Goal: Task Accomplishment & Management: Use online tool/utility

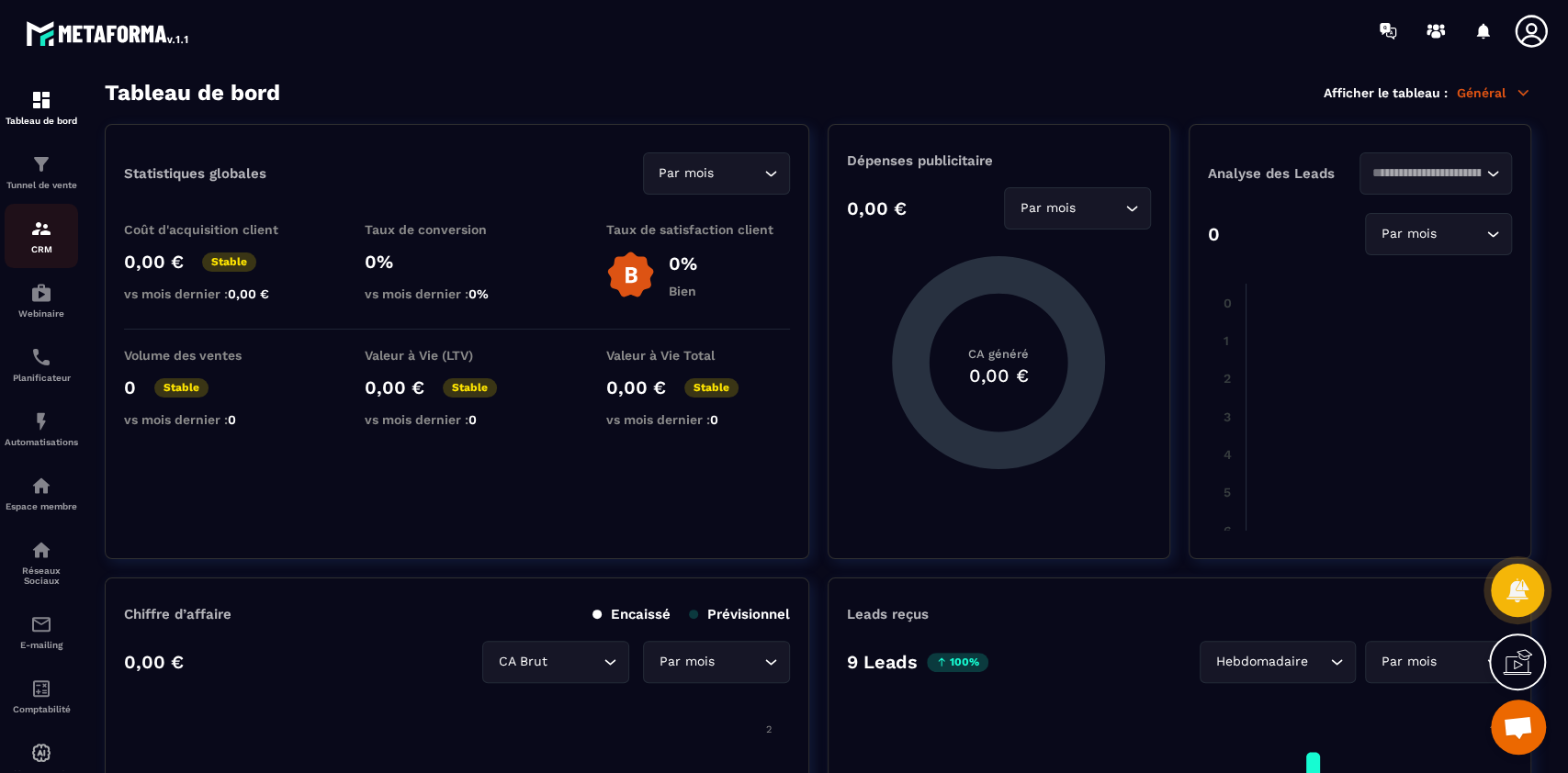
scroll to position [9648, 0]
click at [36, 195] on link "Tunnel de vente" at bounding box center [41, 171] width 73 height 65
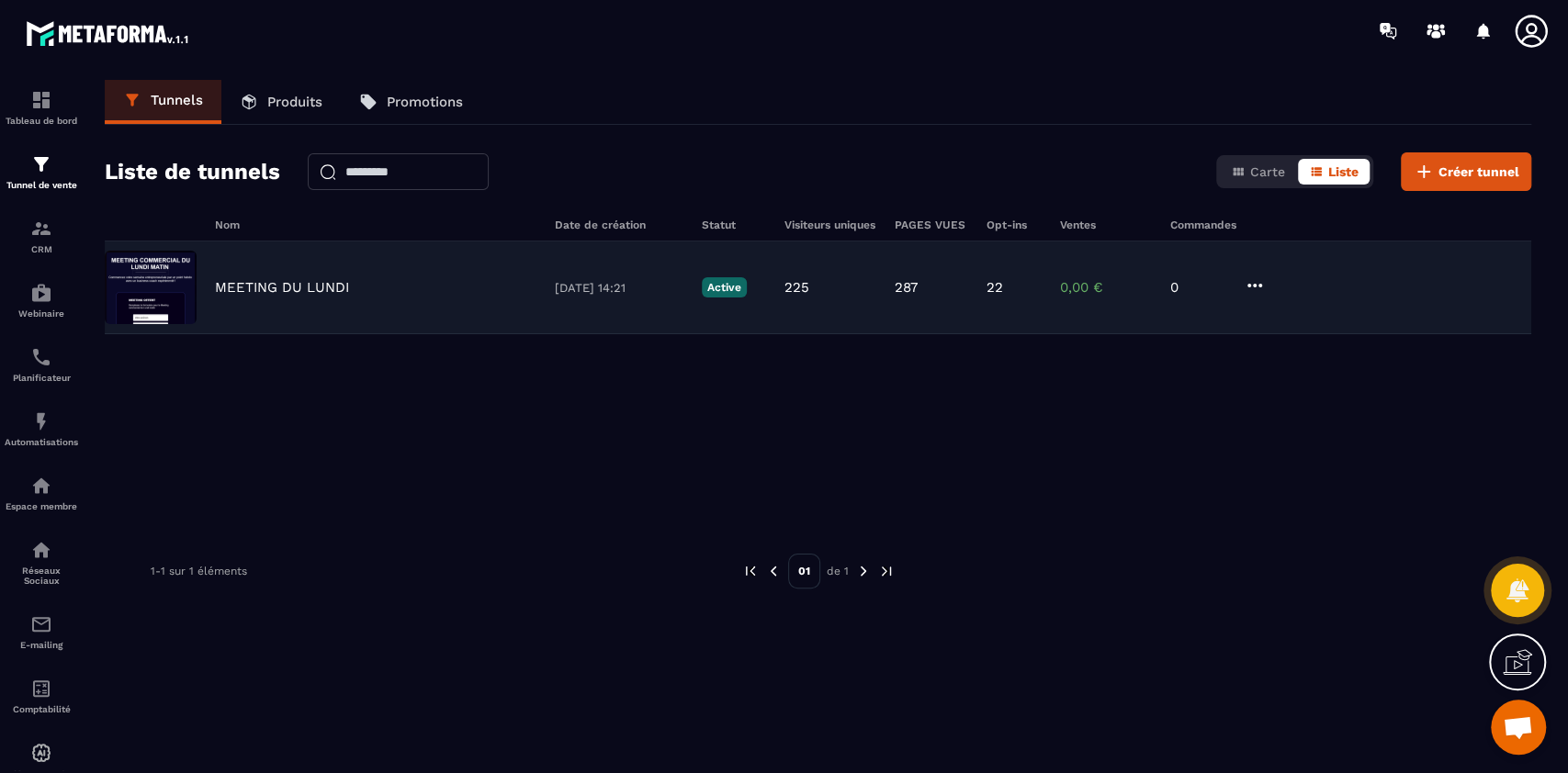
click at [341, 314] on div "MEETING DU LUNDI [DATE] 14:21 Active 225 287 22 0,00 € 0" at bounding box center [818, 288] width 1426 height 93
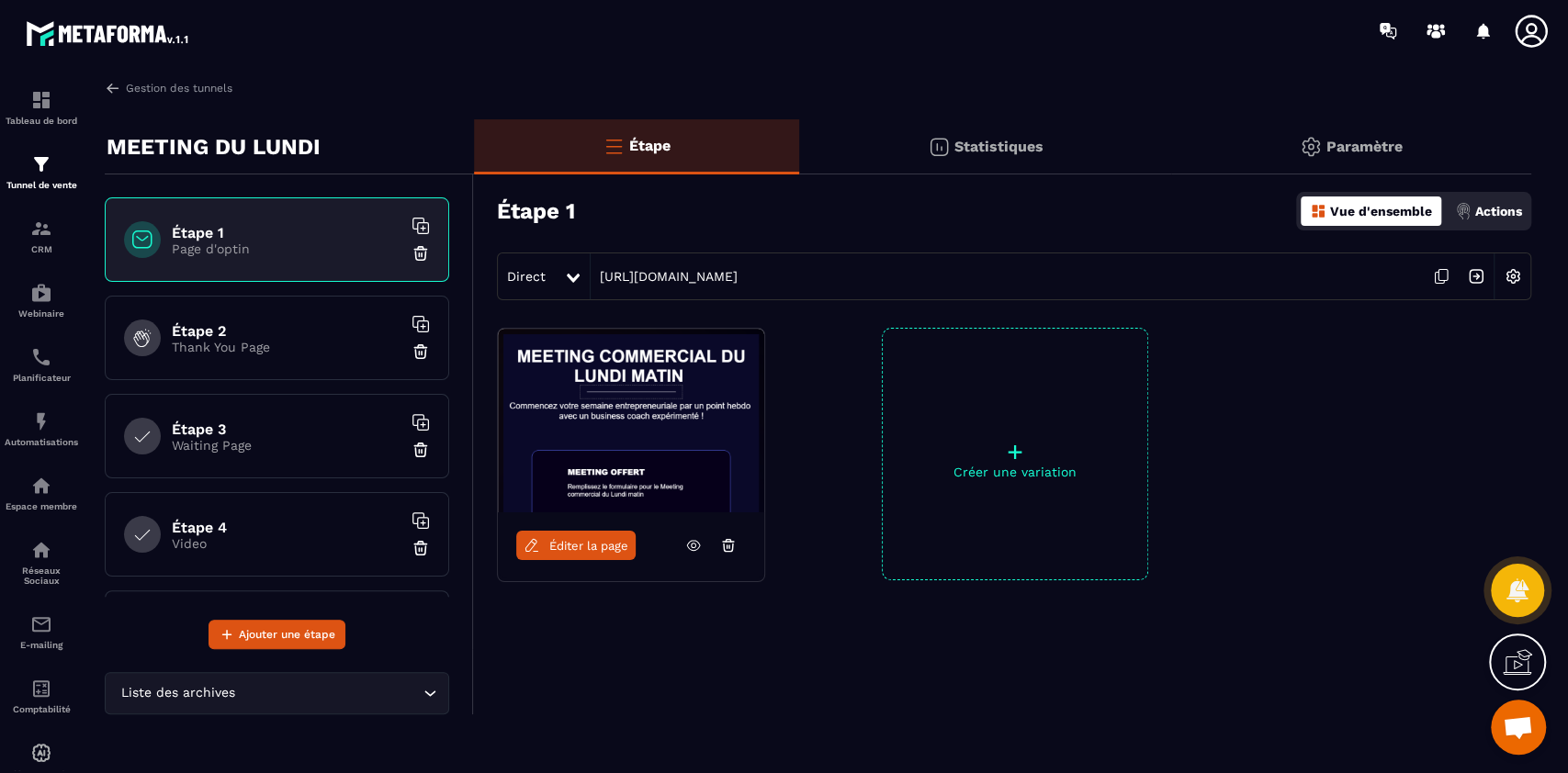
click at [1476, 208] on p "Actions" at bounding box center [1499, 212] width 47 height 15
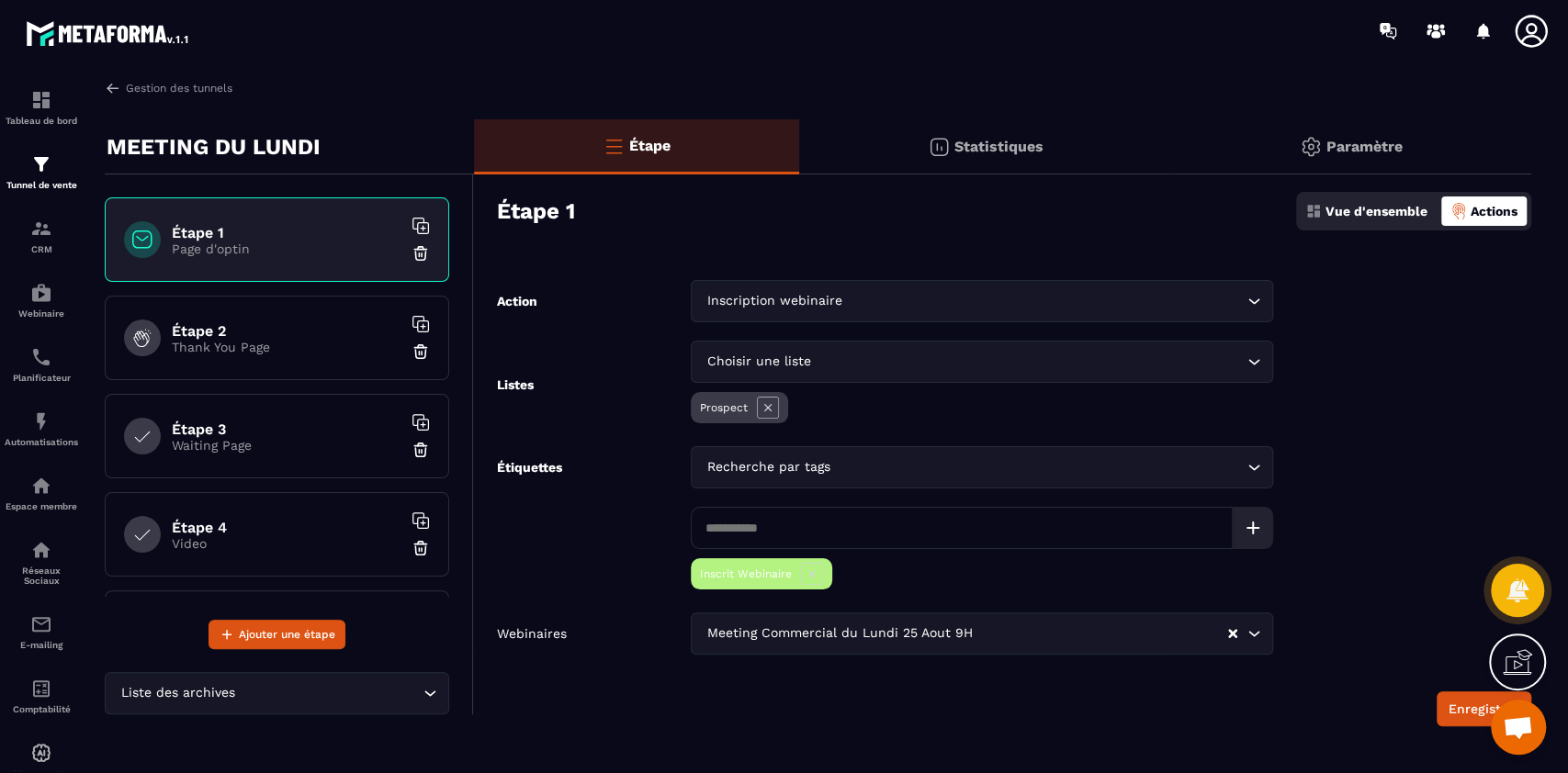
click at [254, 231] on h6 "Étape 1" at bounding box center [286, 232] width 230 height 18
click at [1465, 714] on button "Enregistrer" at bounding box center [1484, 708] width 95 height 35
click at [291, 239] on h6 "Étape 1" at bounding box center [286, 232] width 230 height 18
click at [235, 348] on p "Thank You Page" at bounding box center [286, 348] width 230 height 15
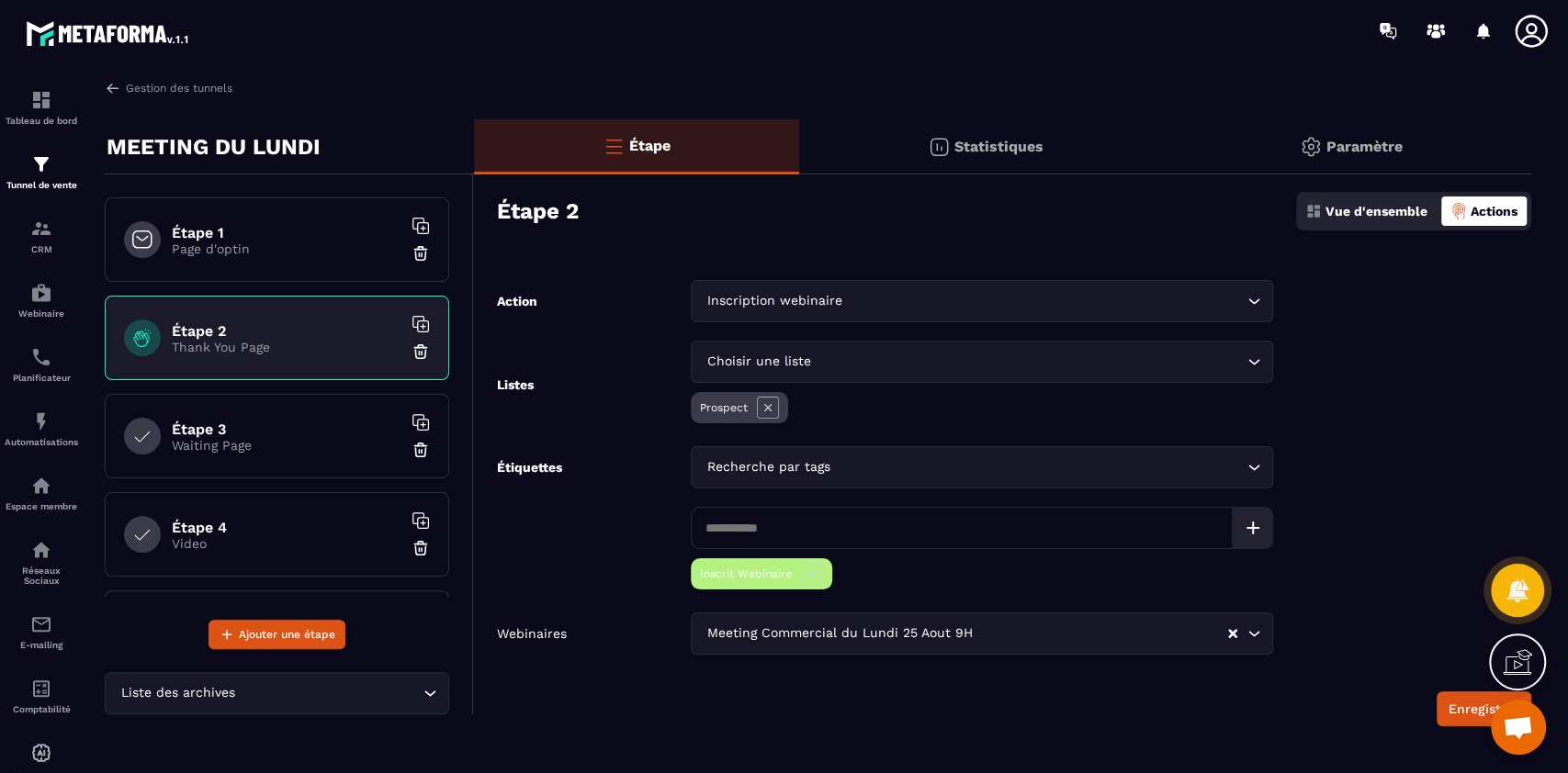
click at [1359, 214] on p "Vue d'ensemble" at bounding box center [1376, 212] width 102 height 15
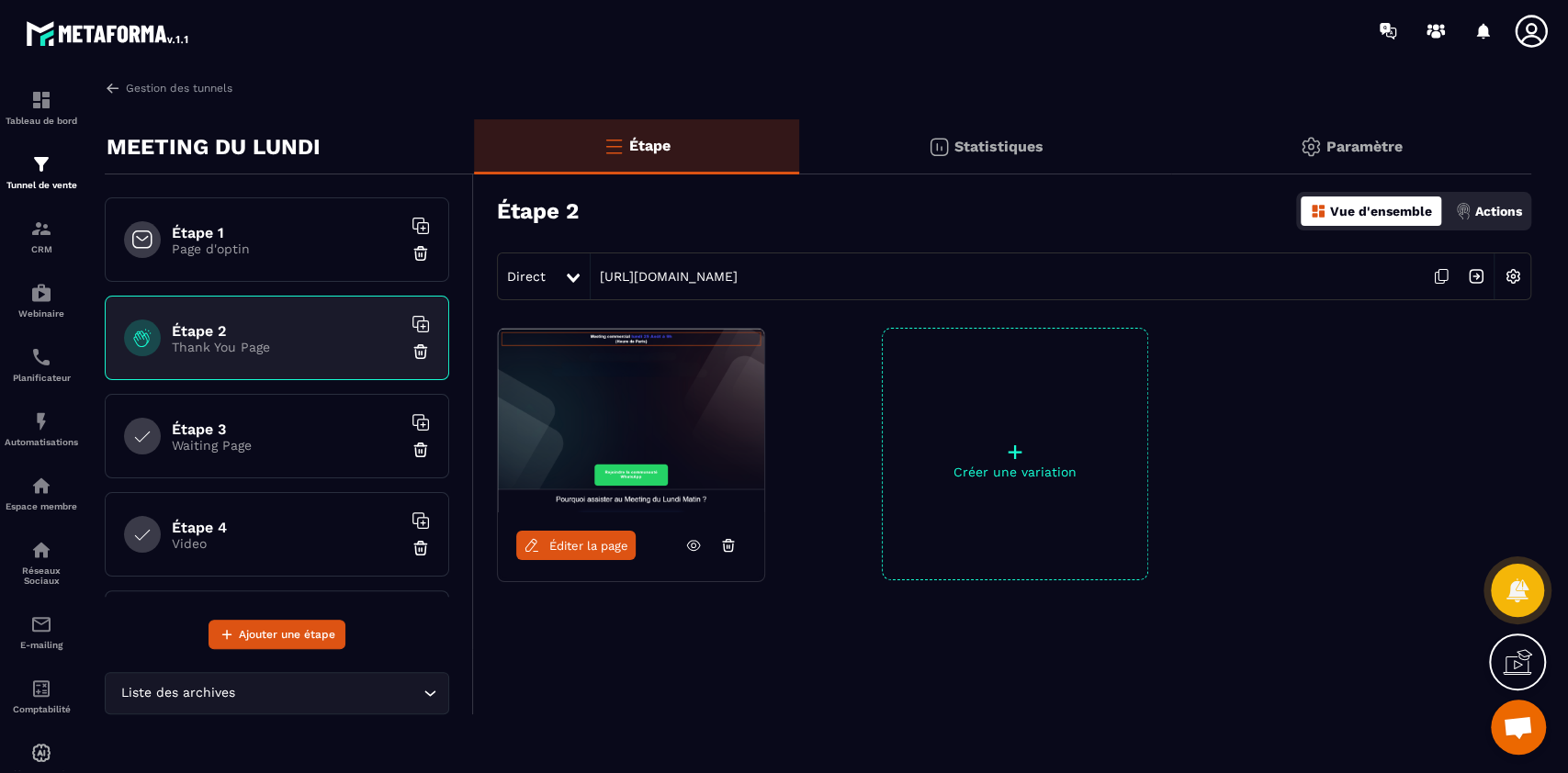
click at [243, 246] on p "Page d'optin" at bounding box center [286, 249] width 230 height 15
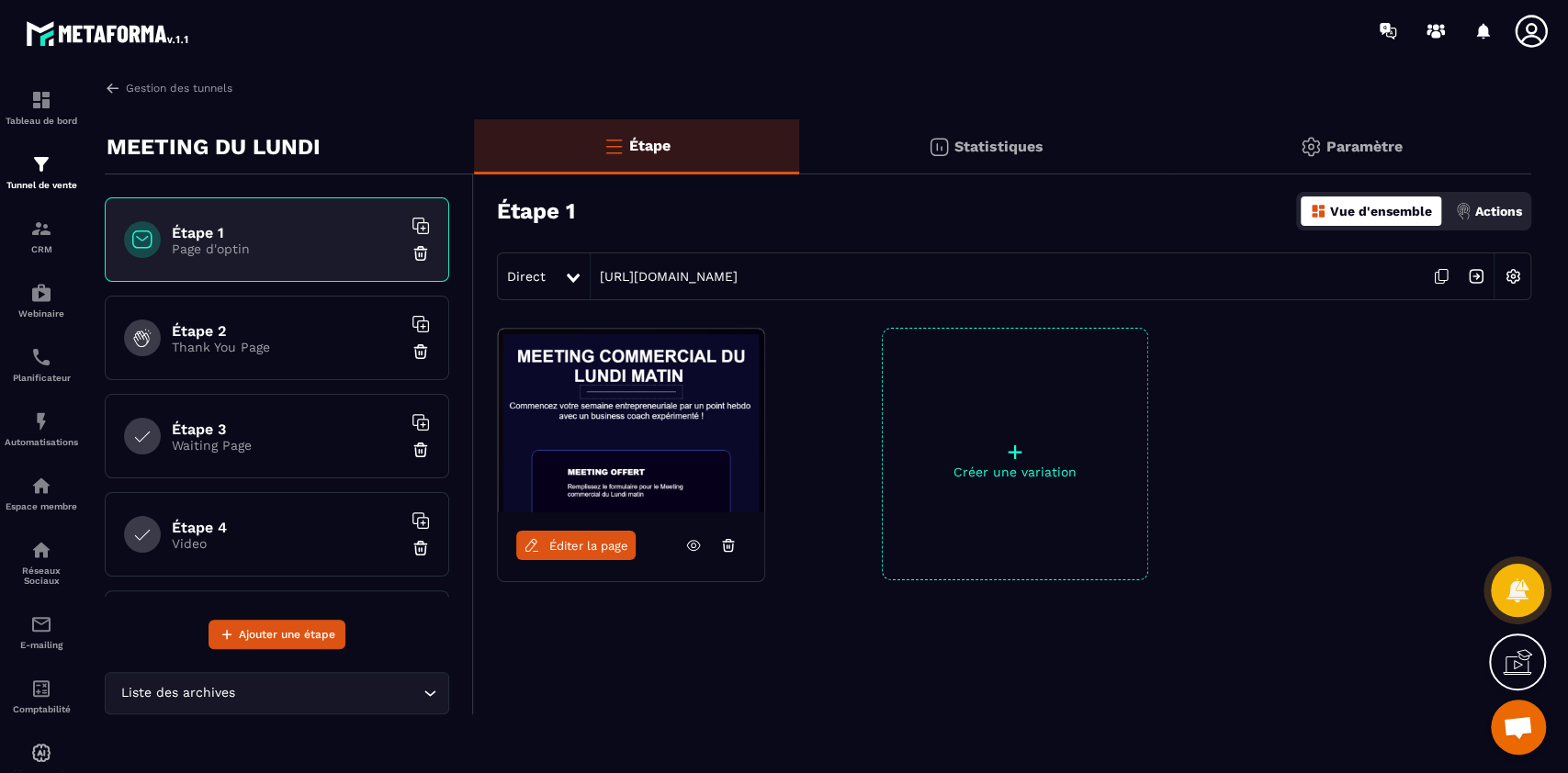
click at [574, 544] on span "Éditer la page" at bounding box center [589, 545] width 79 height 14
